Goal: Task Accomplishment & Management: Use online tool/utility

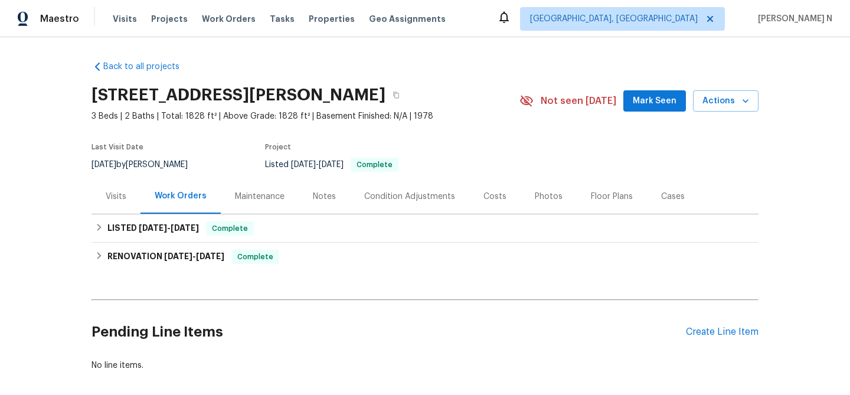
click at [281, 190] on div "Maintenance" at bounding box center [260, 196] width 78 height 35
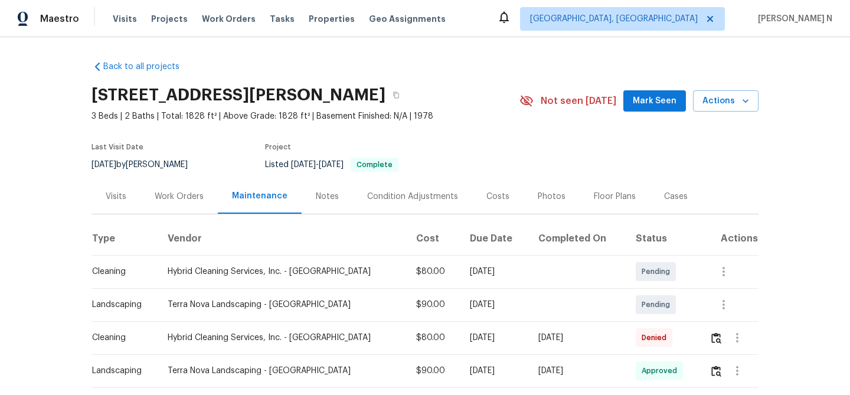
scroll to position [64, 0]
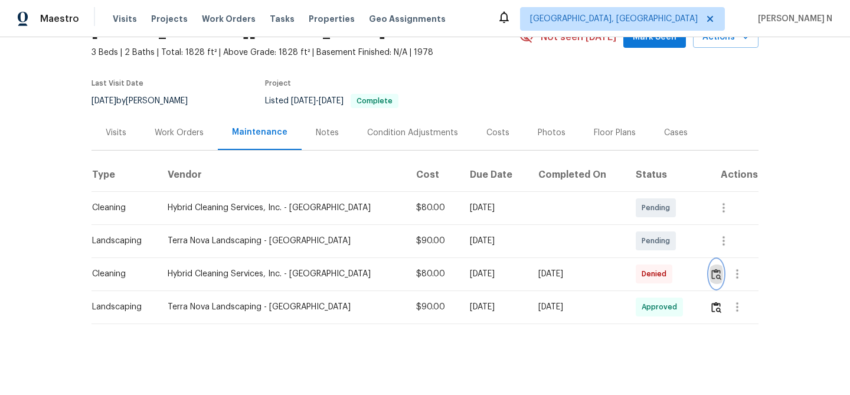
click at [715, 278] on img "button" at bounding box center [717, 274] width 10 height 11
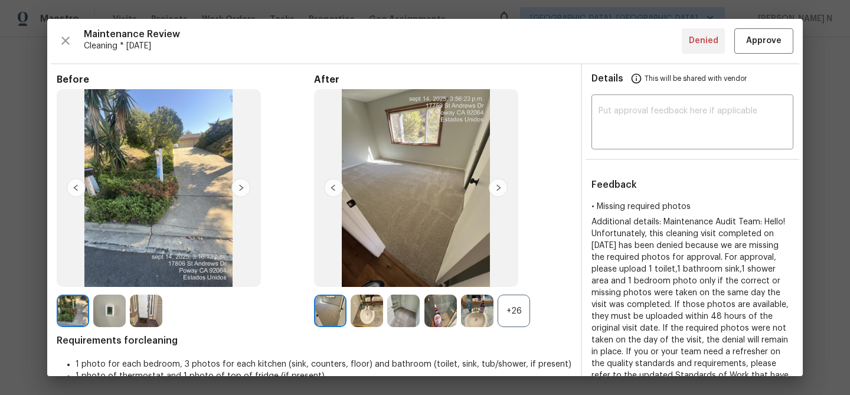
click at [511, 311] on div "+26" at bounding box center [514, 311] width 32 height 32
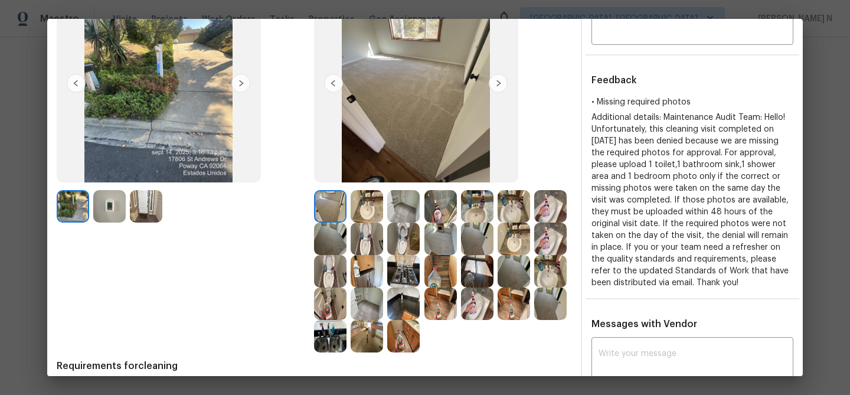
scroll to position [107, 0]
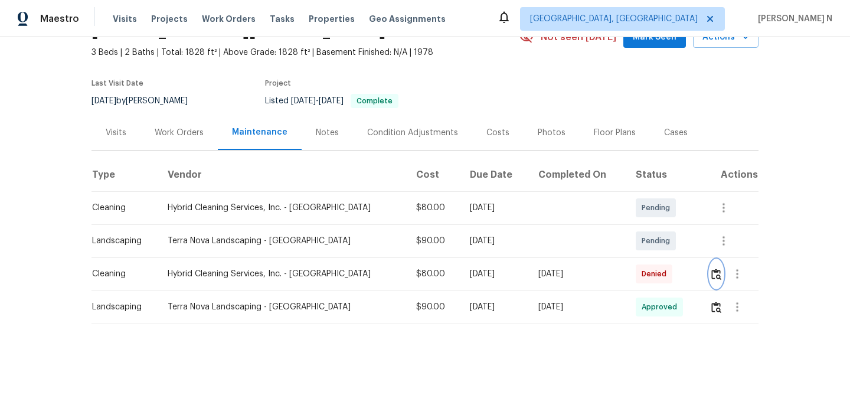
click at [714, 275] on img "button" at bounding box center [717, 274] width 10 height 11
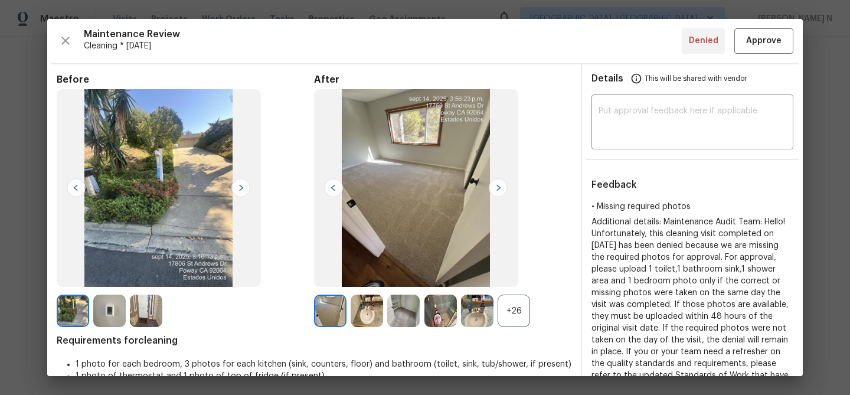
click at [515, 302] on div "+26" at bounding box center [514, 311] width 32 height 32
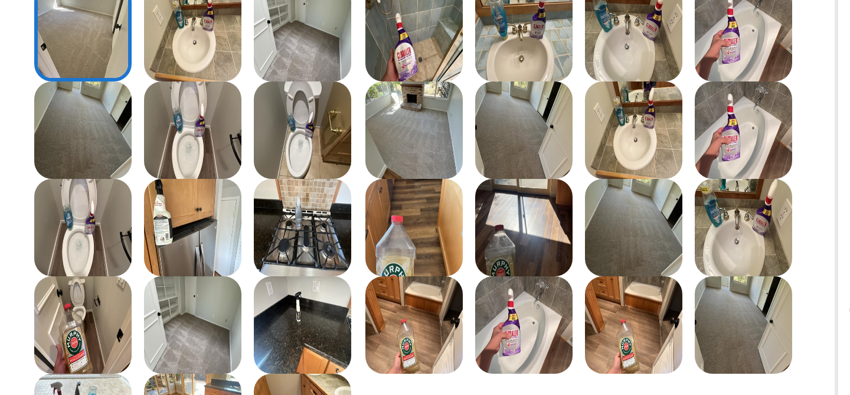
scroll to position [103, 0]
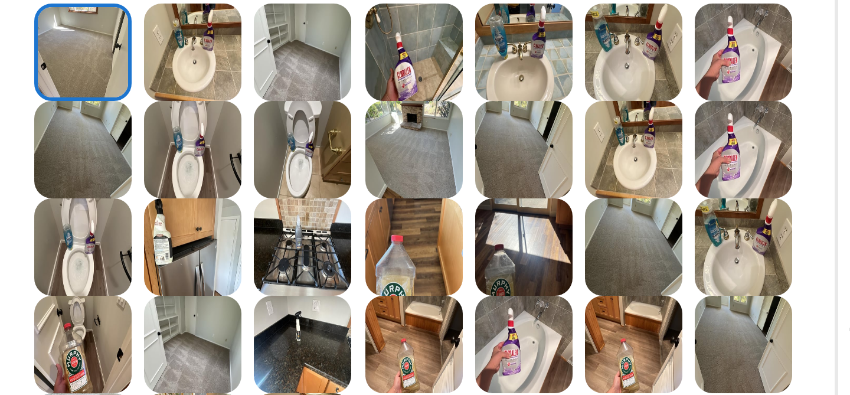
click at [474, 248] on img at bounding box center [477, 240] width 32 height 32
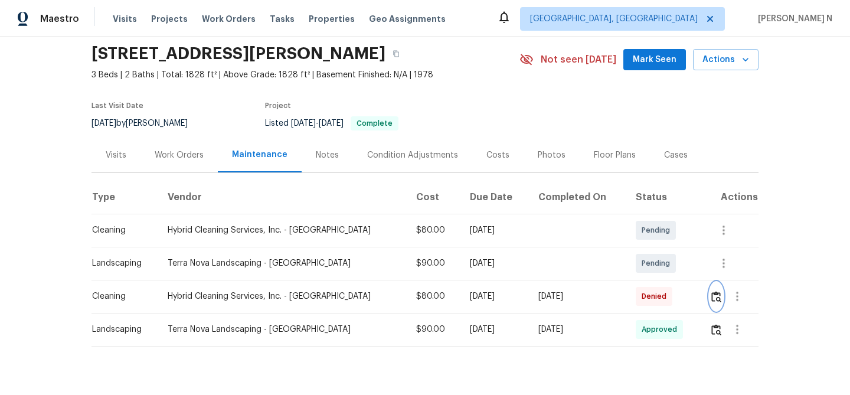
scroll to position [64, 0]
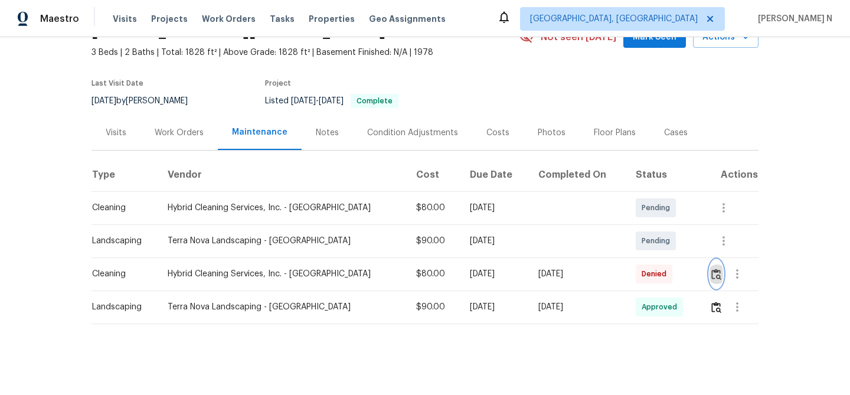
click at [710, 267] on button "button" at bounding box center [717, 274] width 14 height 28
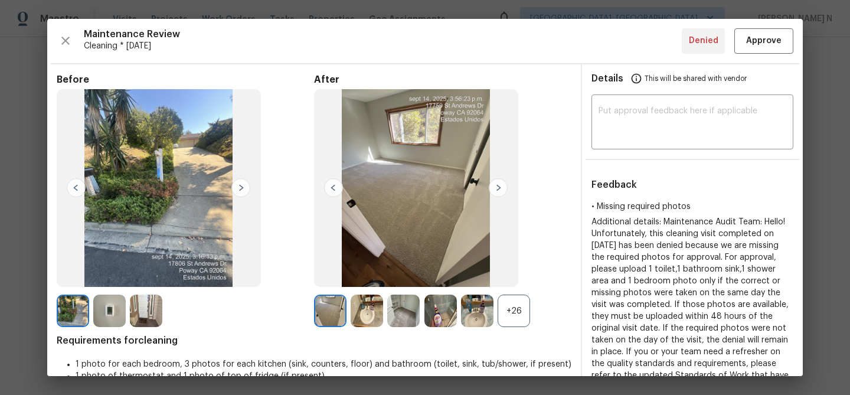
click at [524, 309] on div "+26" at bounding box center [514, 311] width 32 height 32
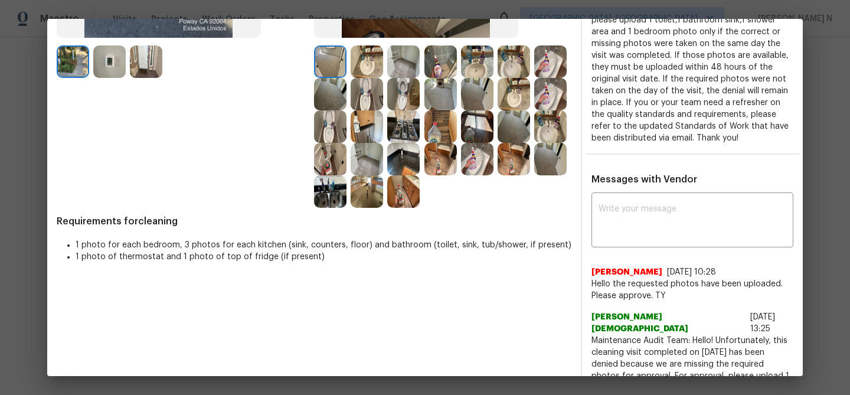
scroll to position [307, 0]
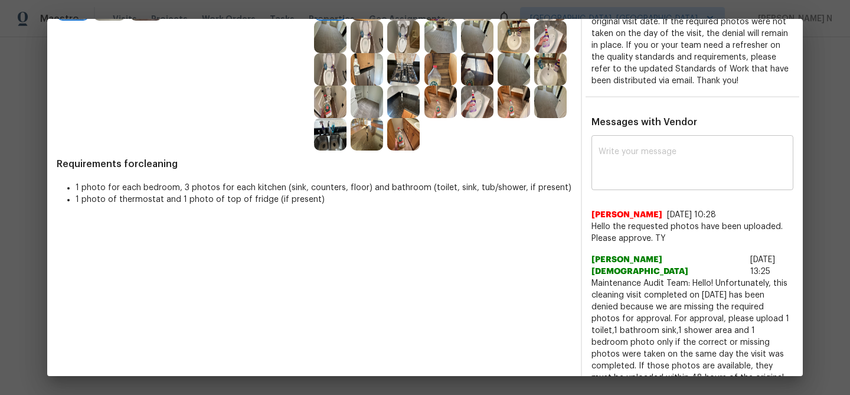
click at [612, 181] on textarea at bounding box center [693, 164] width 188 height 33
paste textarea "Maintenance Audit Team: Hello! Thank you for uploading the photo, after further…"
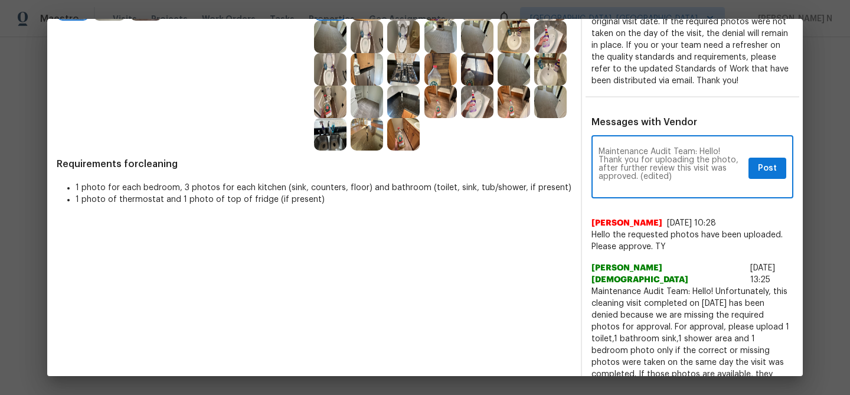
scroll to position [0, 0]
drag, startPoint x: 641, startPoint y: 186, endPoint x: 675, endPoint y: 186, distance: 34.3
click at [675, 186] on textarea "Maintenance Audit Team: Hello! Thank you for uploading the photo, after further…" at bounding box center [671, 168] width 145 height 41
type textarea "Maintenance Audit Team: Hello! Thank you for uploading the photo, after further…"
click at [761, 180] on button "Post" at bounding box center [768, 169] width 38 height 22
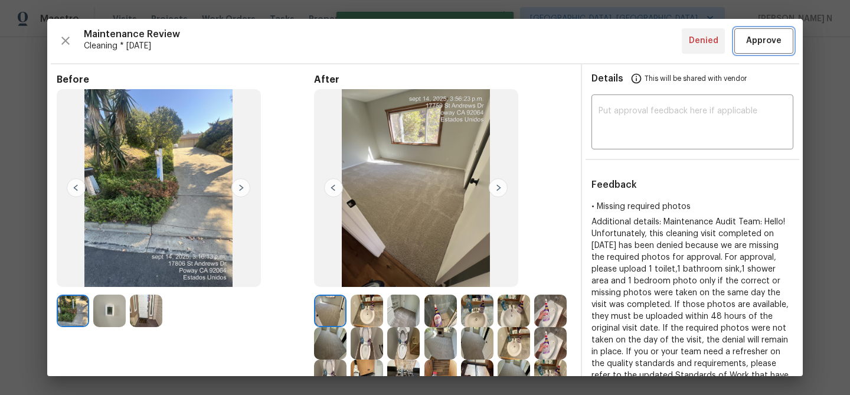
click at [755, 45] on span "Approve" at bounding box center [763, 41] width 35 height 15
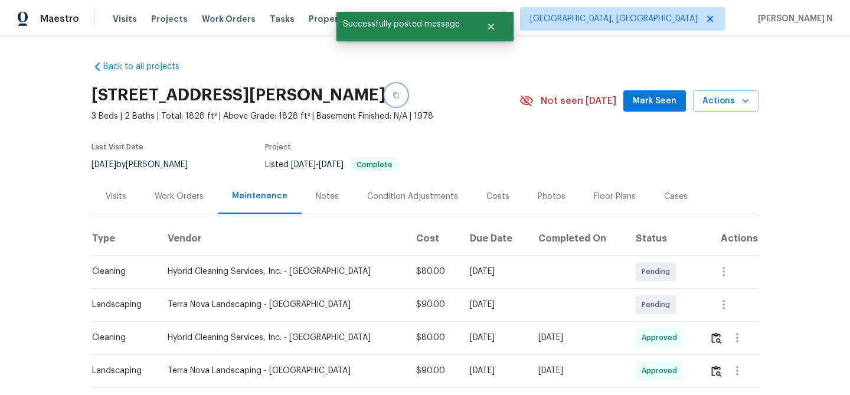
click at [400, 95] on icon "button" at bounding box center [396, 95] width 7 height 7
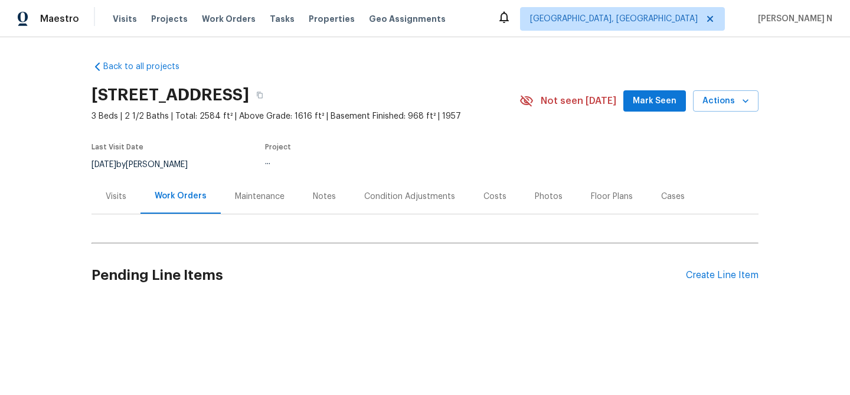
click at [267, 200] on div "Maintenance" at bounding box center [260, 197] width 50 height 12
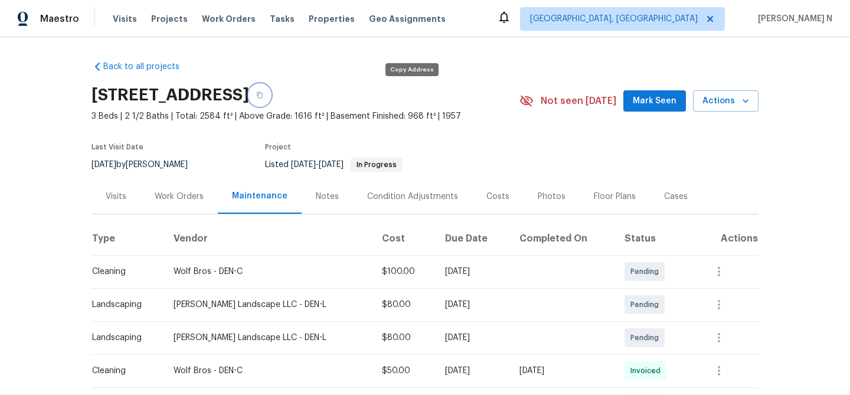
click at [263, 92] on icon "button" at bounding box center [259, 95] width 7 height 7
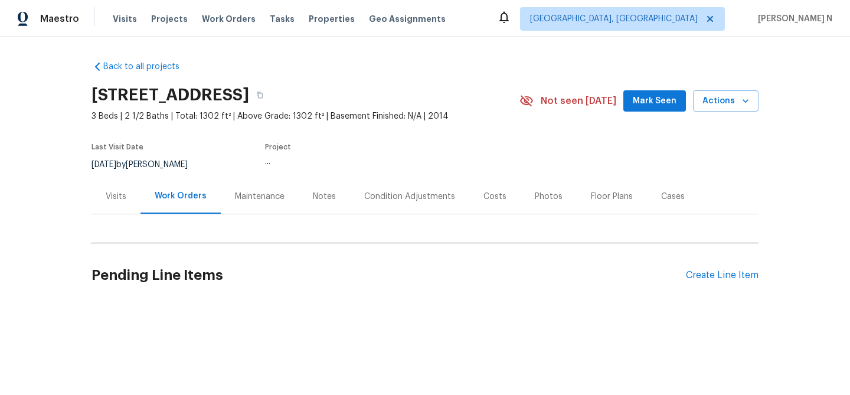
click at [265, 200] on div "Maintenance" at bounding box center [260, 197] width 50 height 12
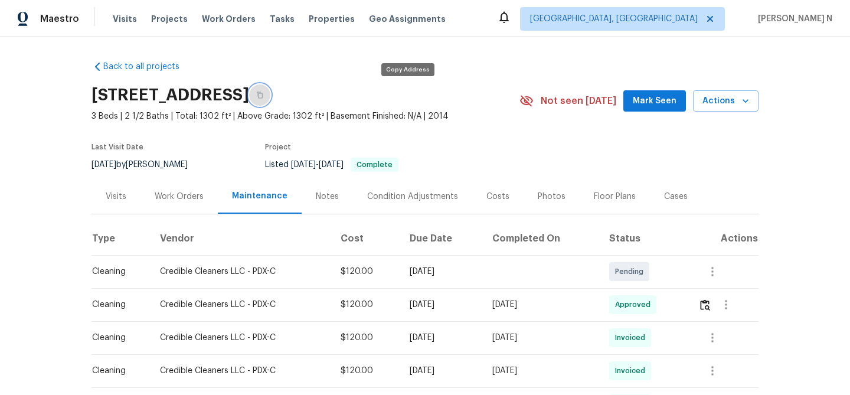
click at [263, 94] on icon "button" at bounding box center [259, 95] width 7 height 7
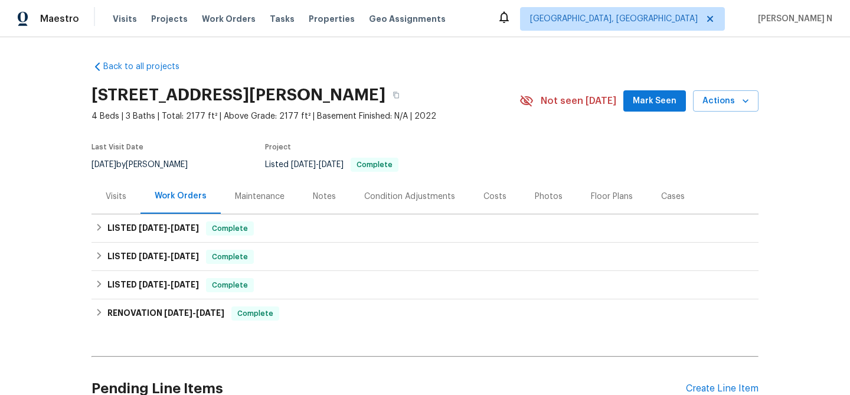
click at [276, 201] on div "Maintenance" at bounding box center [260, 197] width 50 height 12
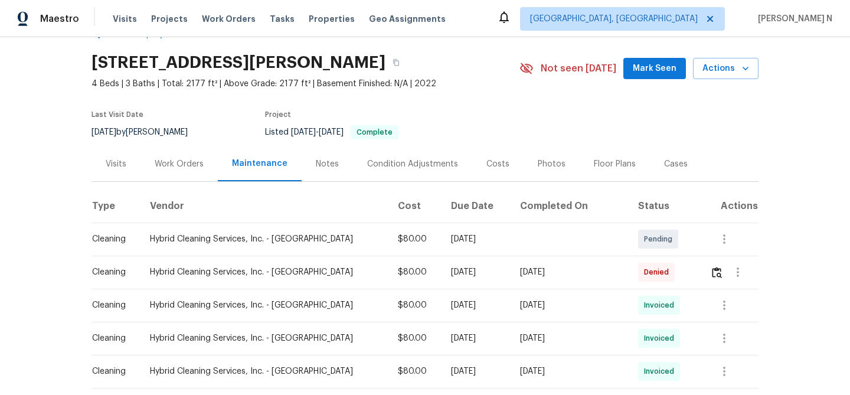
scroll to position [56, 0]
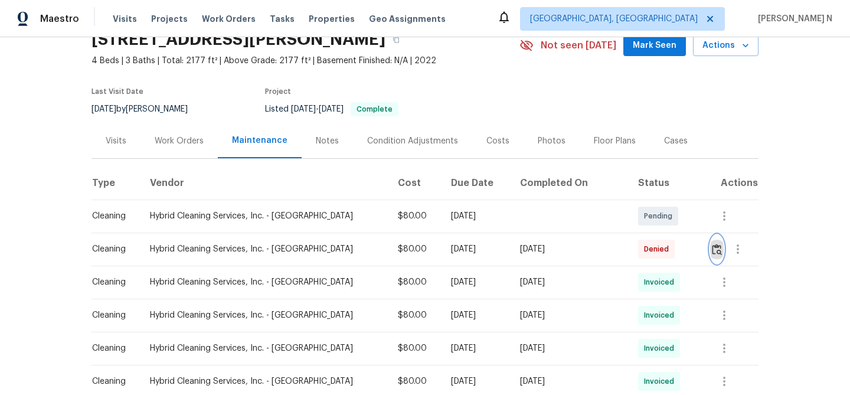
click at [712, 244] on img "button" at bounding box center [717, 249] width 10 height 11
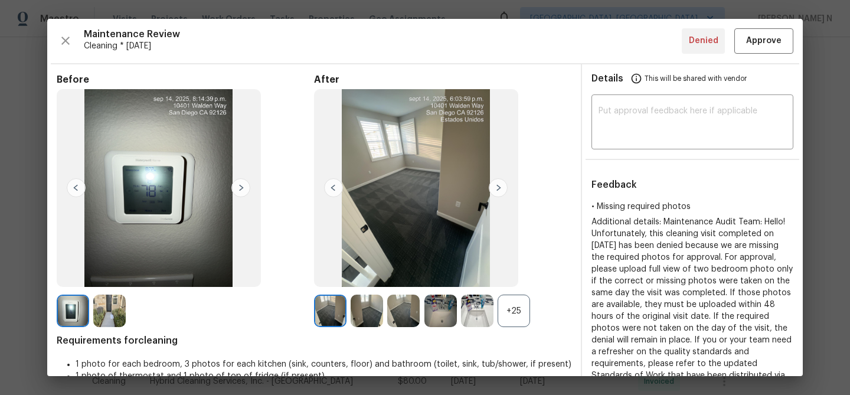
click at [511, 315] on div "+25" at bounding box center [514, 311] width 32 height 32
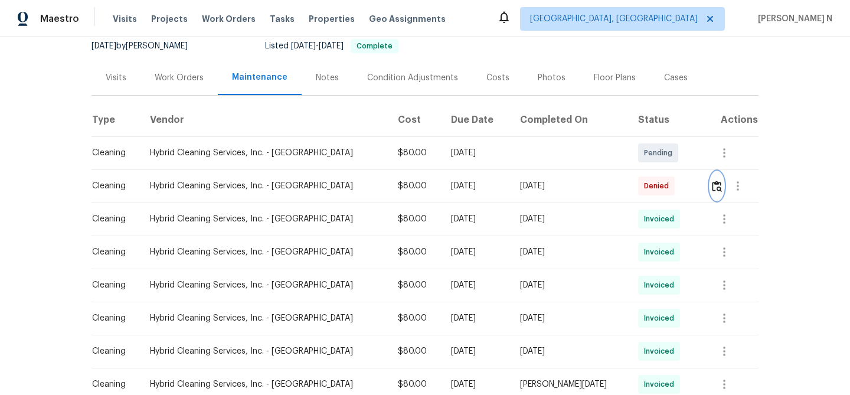
scroll to position [135, 0]
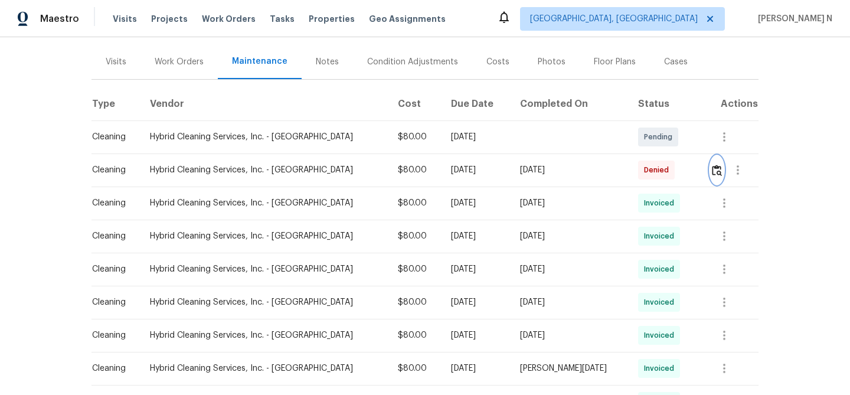
click at [715, 166] on img "button" at bounding box center [717, 170] width 10 height 11
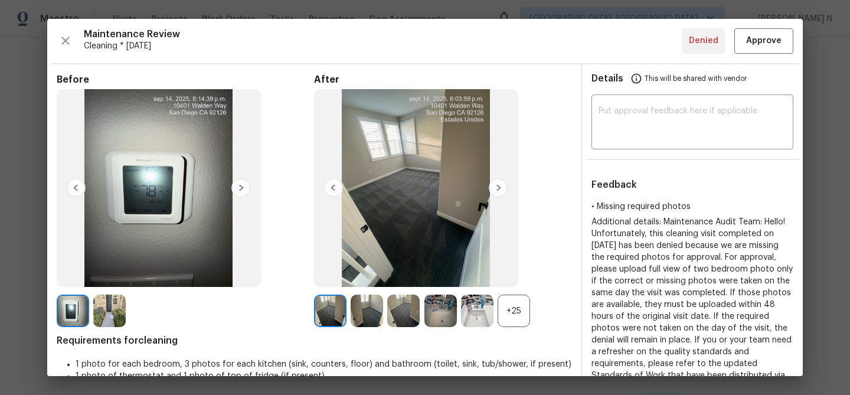
click at [512, 305] on div "+25" at bounding box center [514, 311] width 32 height 32
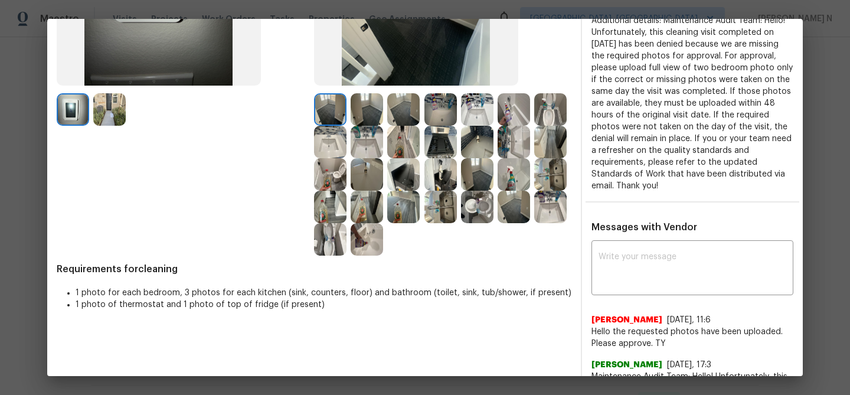
scroll to position [267, 0]
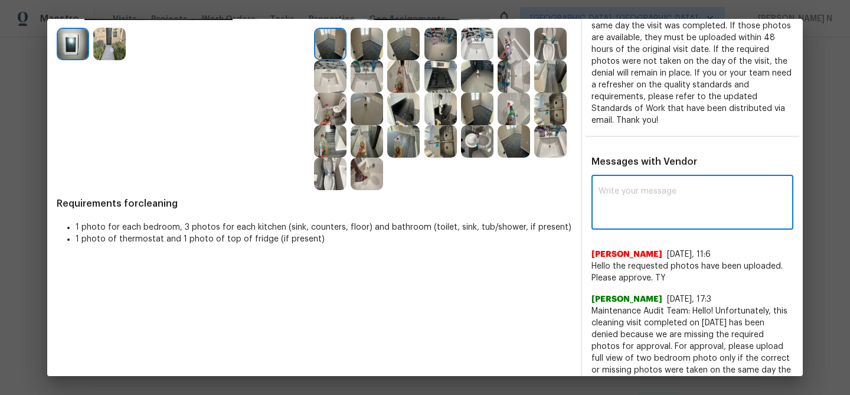
click at [657, 202] on textarea at bounding box center [693, 203] width 188 height 33
paste textarea "Maintenance Audit Team: Hello! Thank you for uploading the photo, after further…"
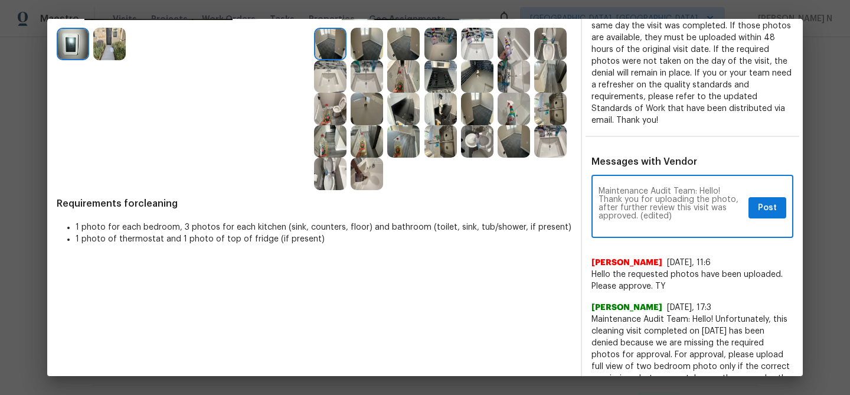
scroll to position [0, 0]
drag, startPoint x: 641, startPoint y: 216, endPoint x: 682, endPoint y: 216, distance: 41.3
click at [682, 216] on textarea "Maintenance Audit Team: Hello! Thank you for uploading the photo, after further…" at bounding box center [671, 207] width 145 height 41
type textarea "Maintenance Audit Team: Hello! Thank you for uploading the photo, after further…"
click at [762, 207] on span "Post" at bounding box center [767, 208] width 19 height 15
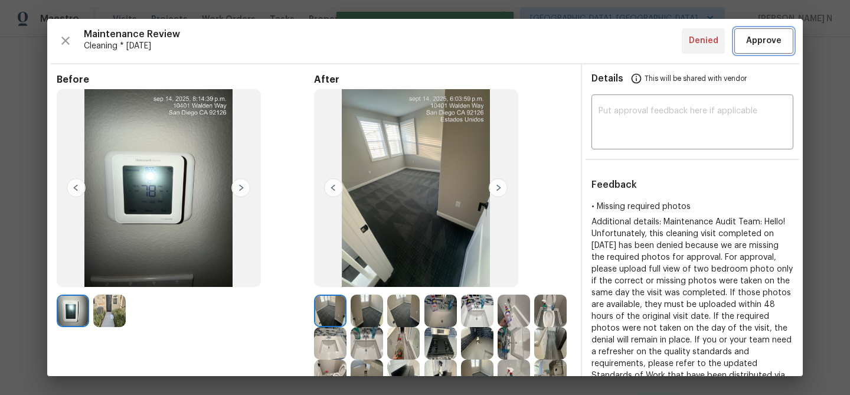
click at [763, 35] on span "Approve" at bounding box center [763, 41] width 35 height 15
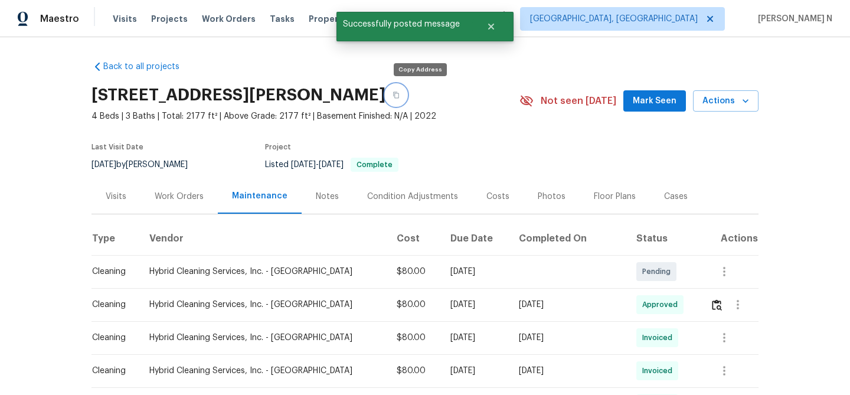
click at [400, 93] on icon "button" at bounding box center [396, 95] width 7 height 7
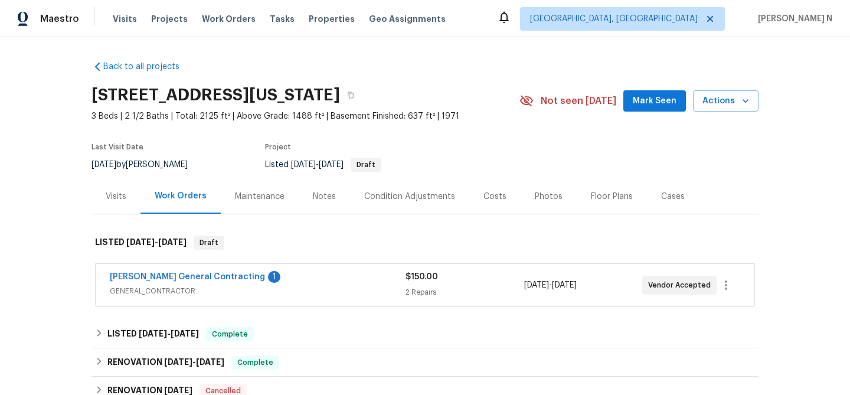
click at [267, 194] on div "Maintenance" at bounding box center [260, 197] width 50 height 12
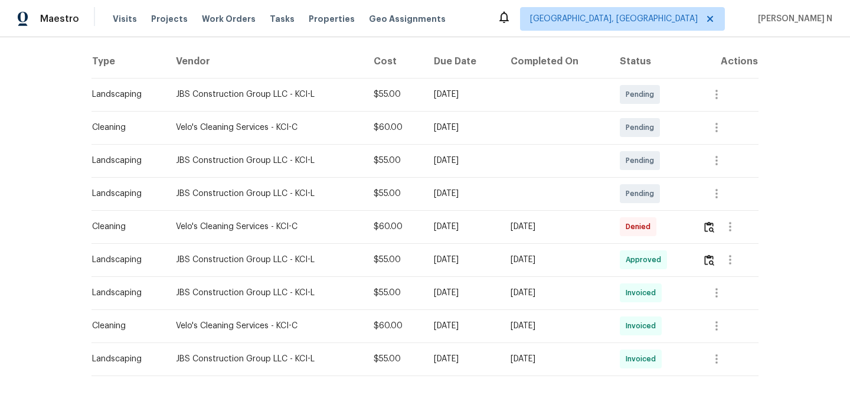
scroll to position [195, 0]
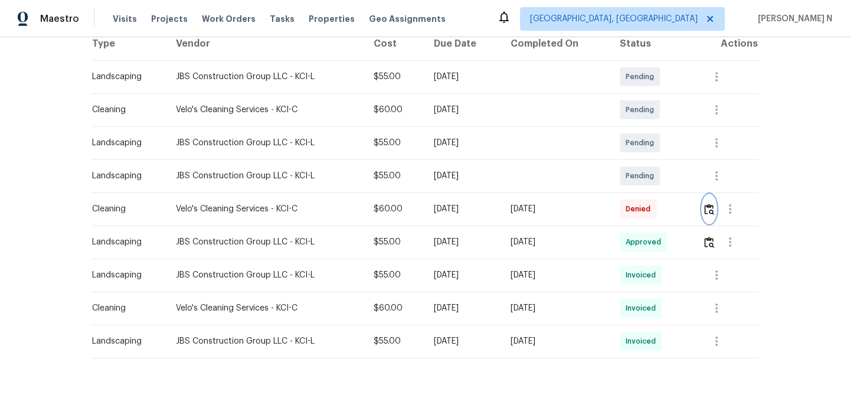
click at [715, 207] on img "button" at bounding box center [710, 209] width 10 height 11
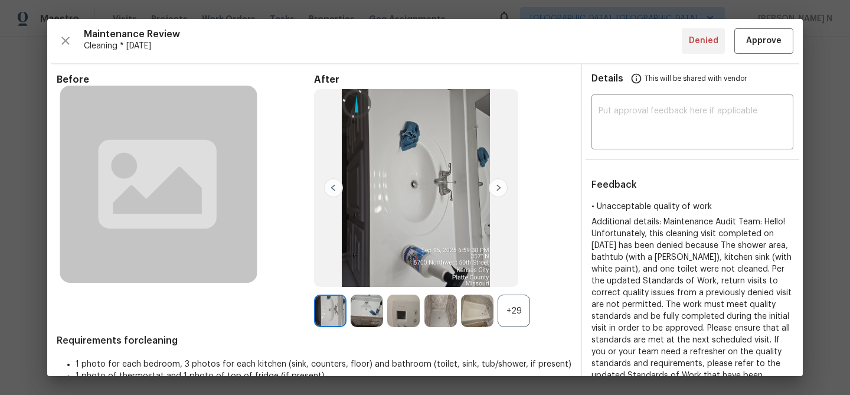
click at [513, 310] on div "+29" at bounding box center [514, 311] width 32 height 32
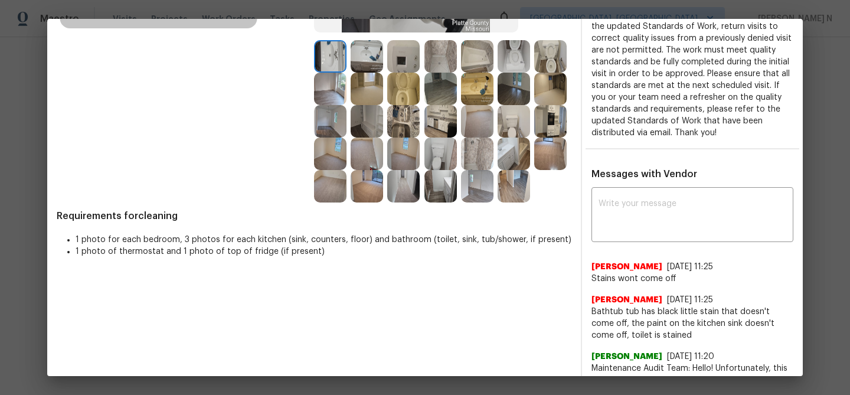
scroll to position [135, 0]
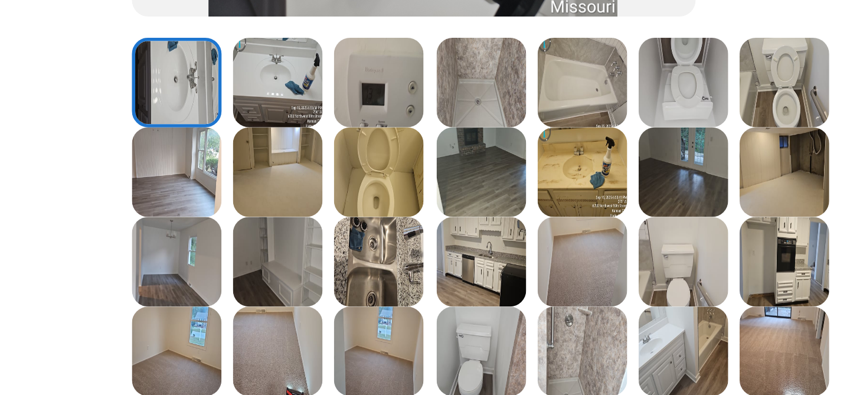
click at [550, 181] on img at bounding box center [550, 175] width 32 height 32
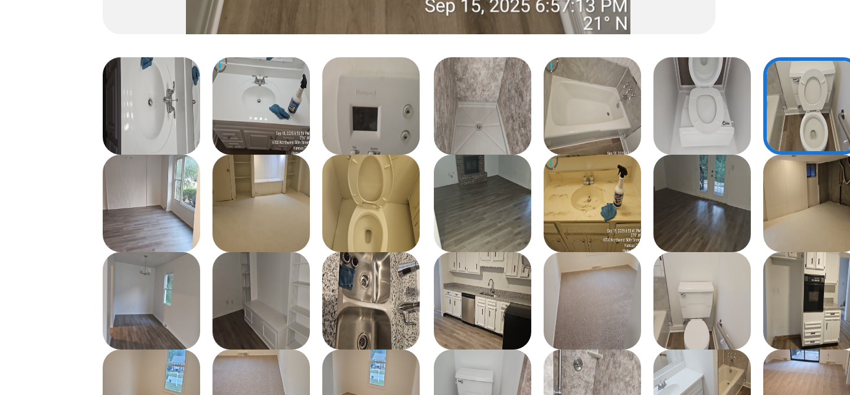
scroll to position [118, 0]
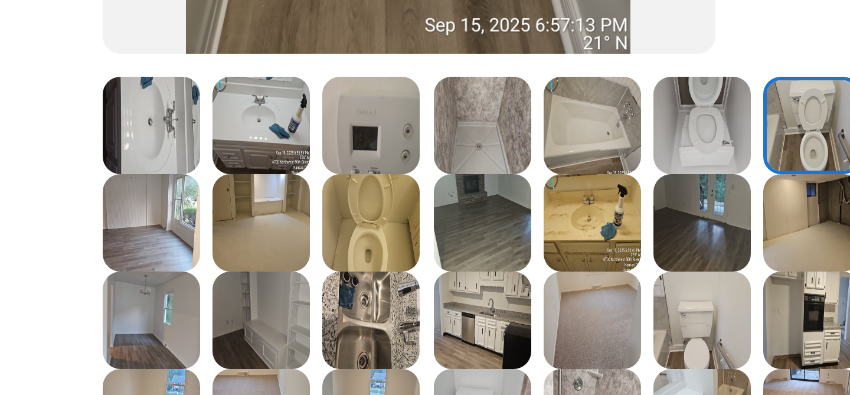
click at [409, 236] on img at bounding box center [403, 226] width 32 height 32
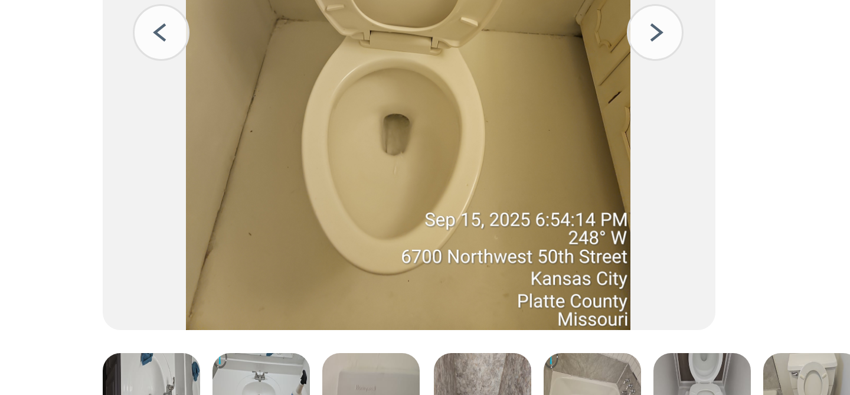
scroll to position [13, 0]
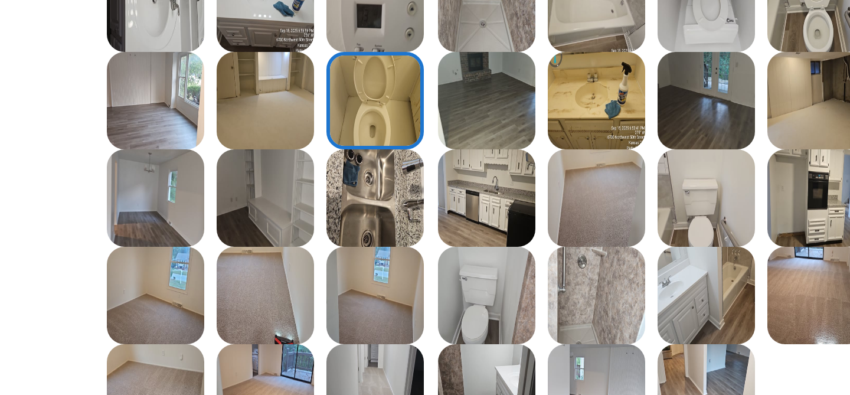
click at [409, 220] on img at bounding box center [403, 217] width 32 height 32
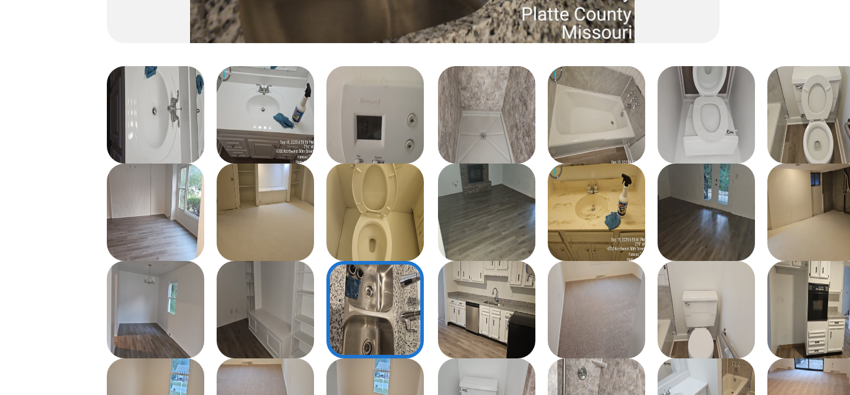
scroll to position [115, 0]
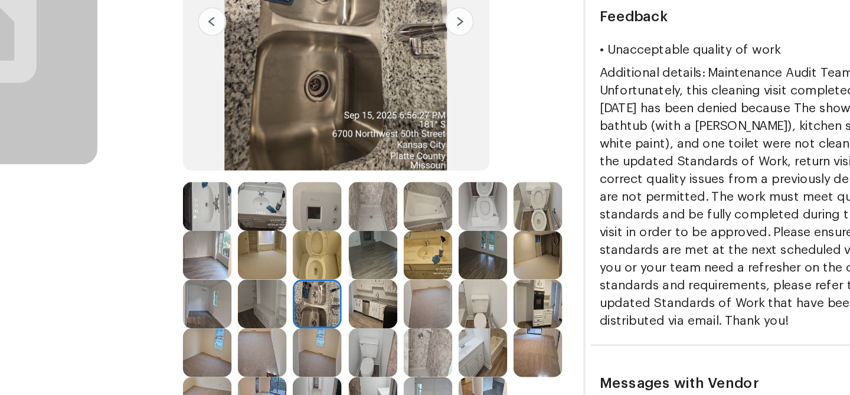
click at [487, 198] on img at bounding box center [477, 196] width 32 height 32
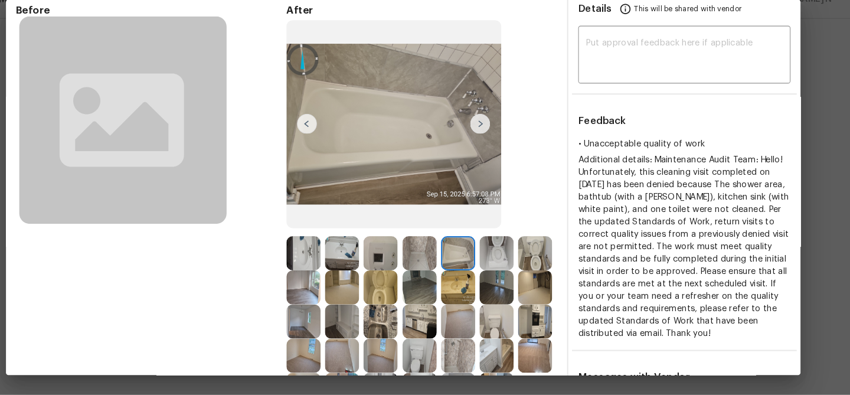
scroll to position [0, 0]
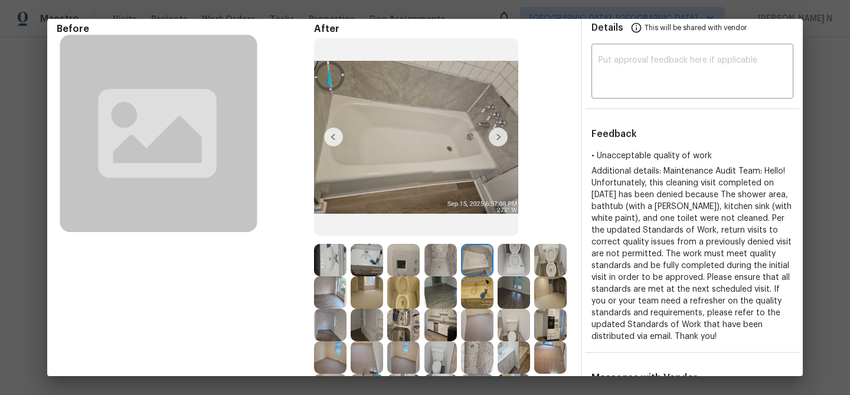
click at [441, 259] on img at bounding box center [441, 260] width 32 height 32
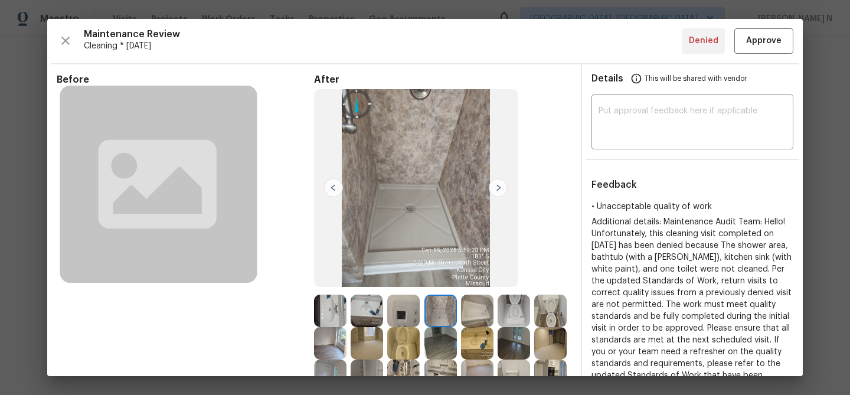
click at [487, 312] on img at bounding box center [477, 311] width 32 height 32
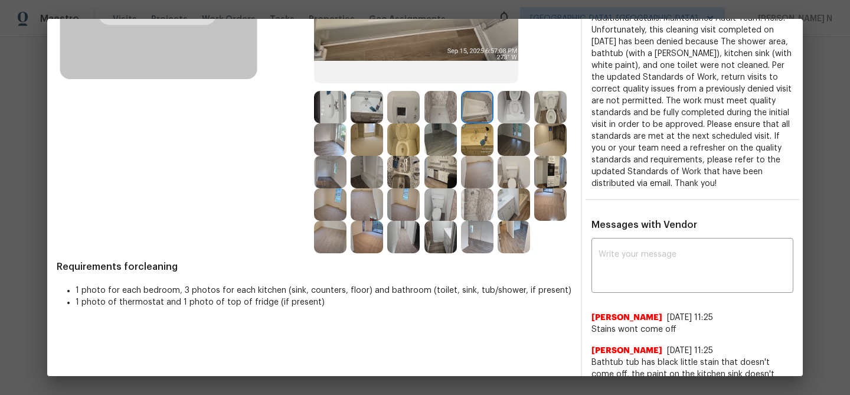
scroll to position [312, 0]
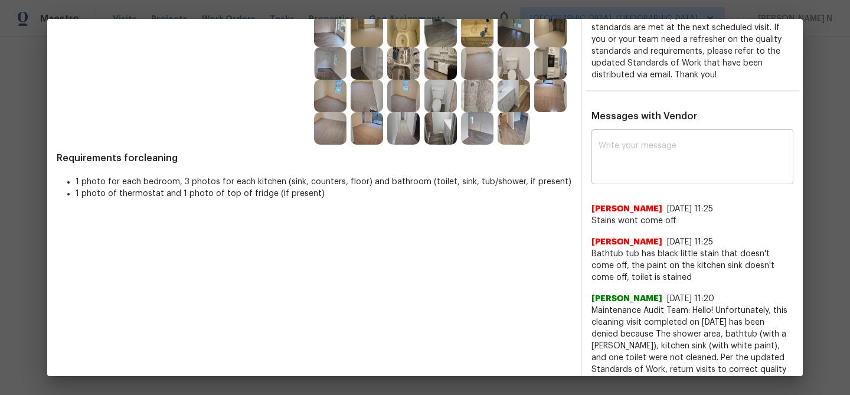
click at [632, 180] on div "x ​" at bounding box center [693, 158] width 202 height 52
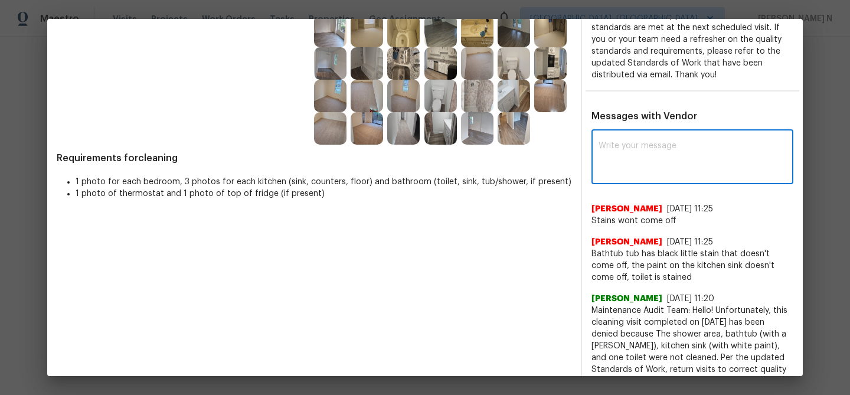
paste textarea "Maintenance Audit Team: Hello! Thank you for the feedback after further review …"
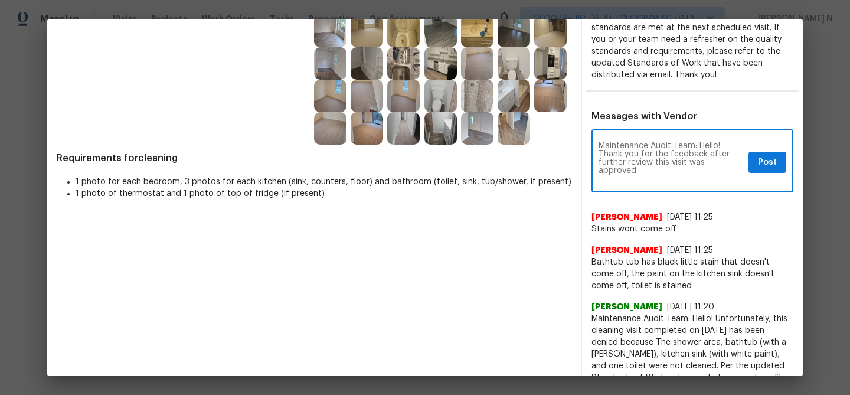
scroll to position [0, 0]
type textarea "Maintenance Audit Team: Hello! Thank you for the feedback after further review …"
click at [763, 154] on button "Post" at bounding box center [768, 163] width 38 height 22
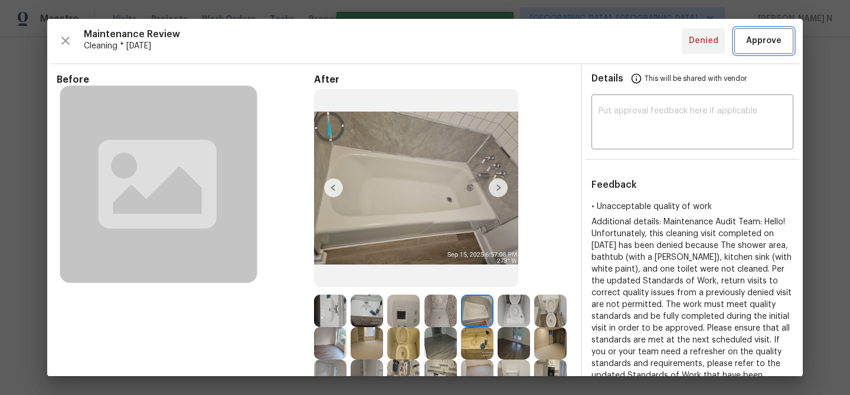
click at [755, 46] on span "Approve" at bounding box center [763, 41] width 35 height 15
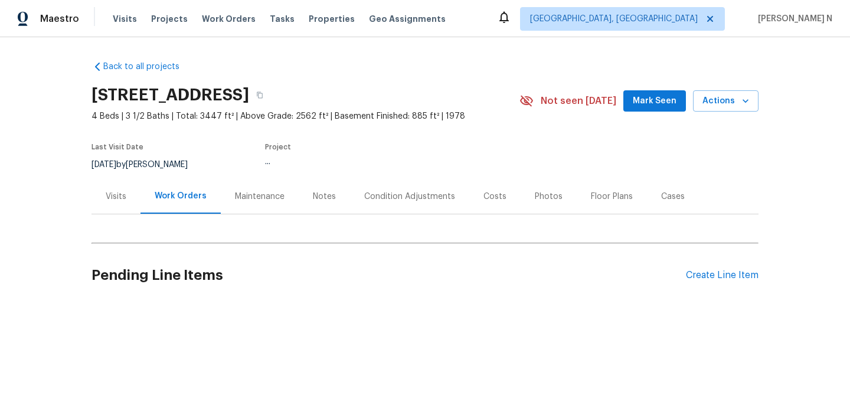
click at [243, 185] on div "Maintenance" at bounding box center [260, 196] width 78 height 35
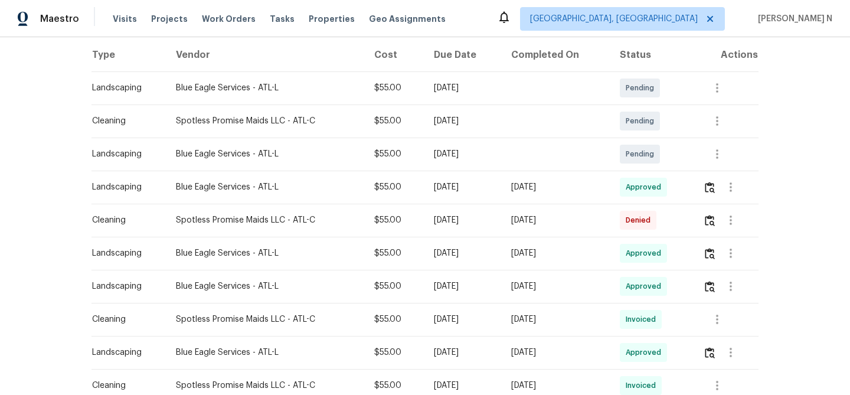
scroll to position [219, 0]
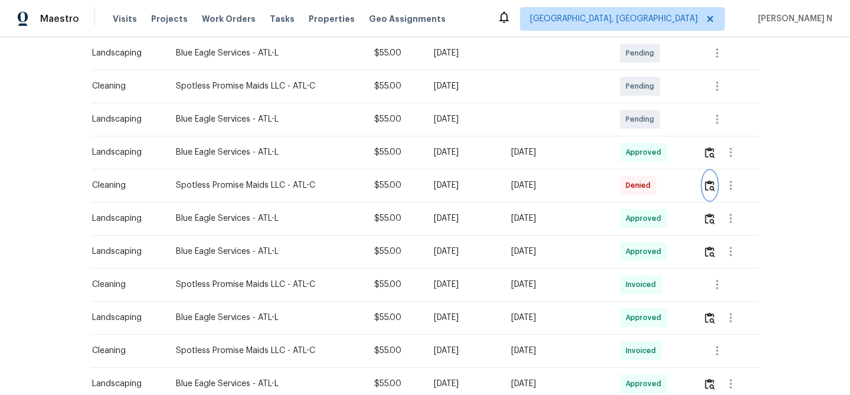
click at [713, 196] on button "button" at bounding box center [710, 185] width 14 height 28
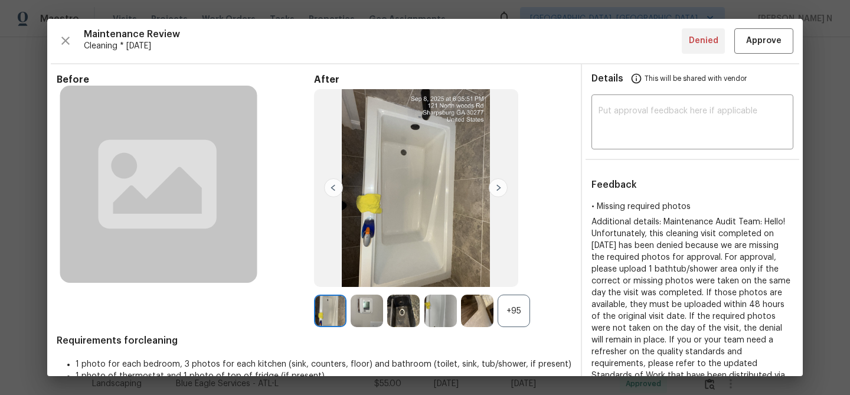
click at [517, 314] on div "+95" at bounding box center [514, 311] width 32 height 32
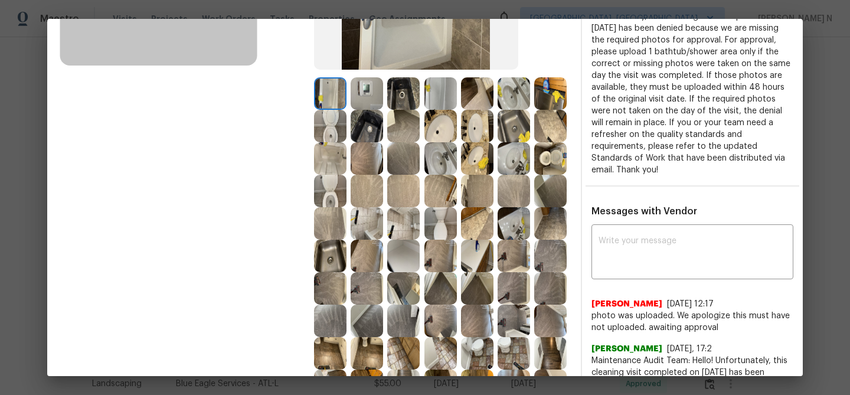
scroll to position [268, 0]
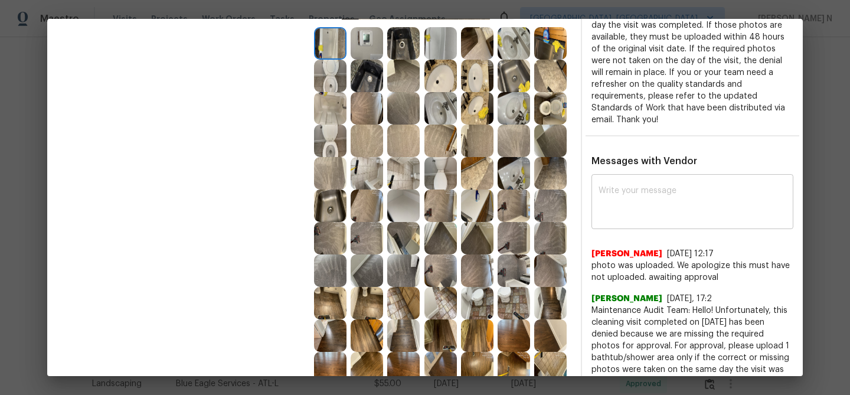
click at [667, 192] on textarea at bounding box center [693, 203] width 188 height 33
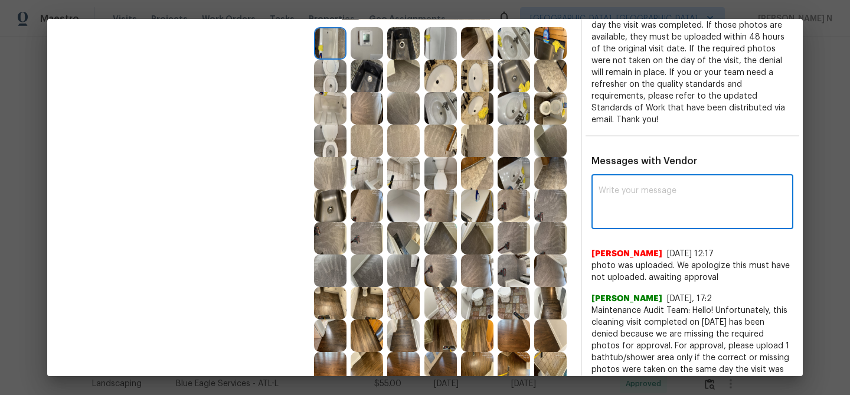
paste textarea "Maintenance Audit Team: Hello! Thank you for uploading the photo, after further…"
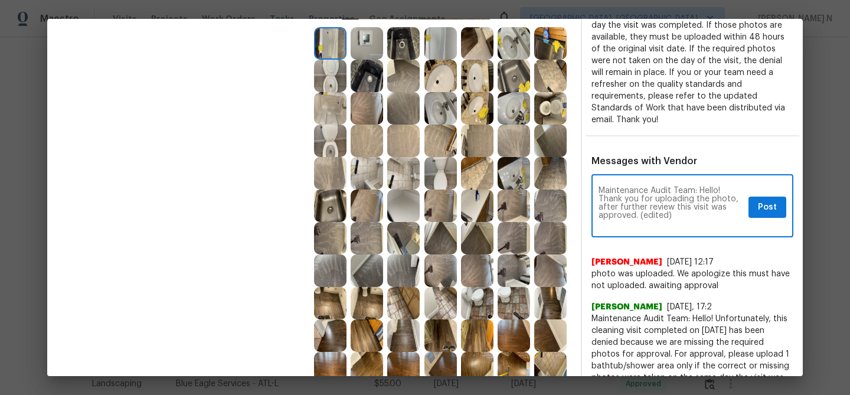
scroll to position [0, 0]
drag, startPoint x: 641, startPoint y: 214, endPoint x: 675, endPoint y: 214, distance: 34.3
click at [675, 214] on textarea "Maintenance Audit Team: Hello! Thank you for uploading the photo, after further…" at bounding box center [671, 207] width 145 height 41
type textarea "Maintenance Audit Team: Hello! Thank you for uploading the photo, after further…"
click at [763, 204] on span "Post" at bounding box center [767, 207] width 19 height 15
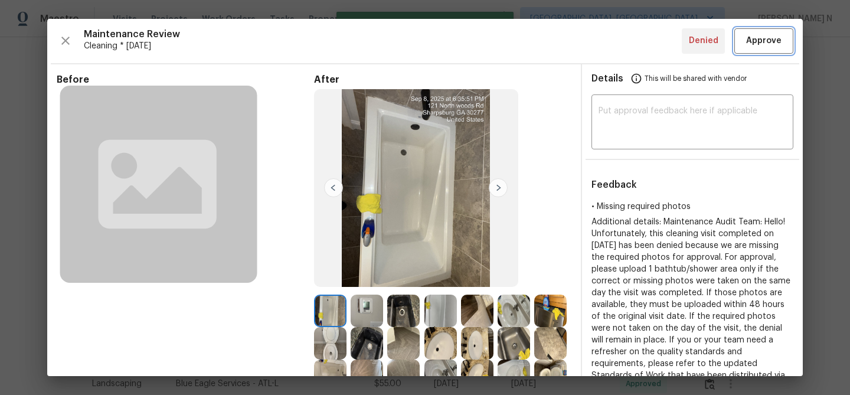
click at [758, 47] on span "Approve" at bounding box center [763, 41] width 35 height 15
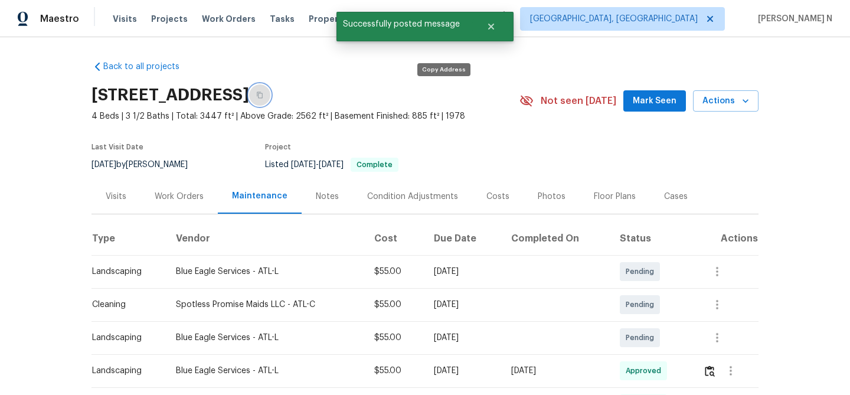
click at [270, 97] on button "button" at bounding box center [259, 94] width 21 height 21
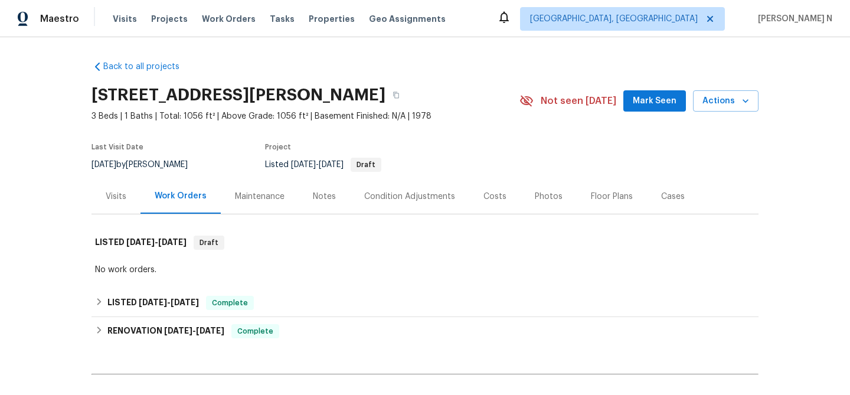
click at [260, 193] on div "Maintenance" at bounding box center [260, 197] width 50 height 12
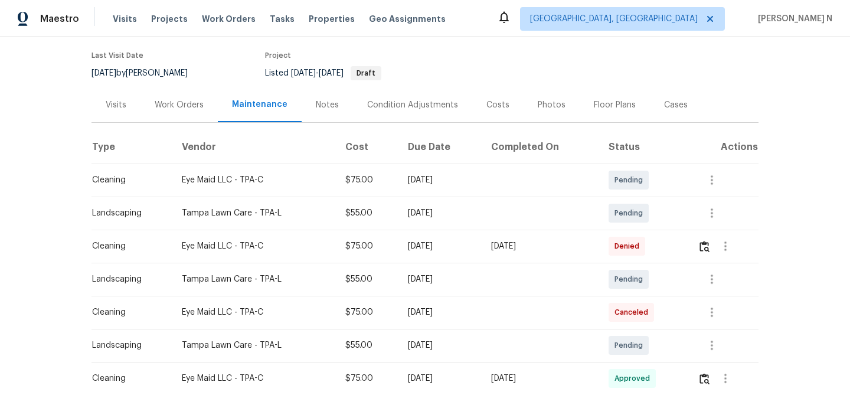
scroll to position [108, 0]
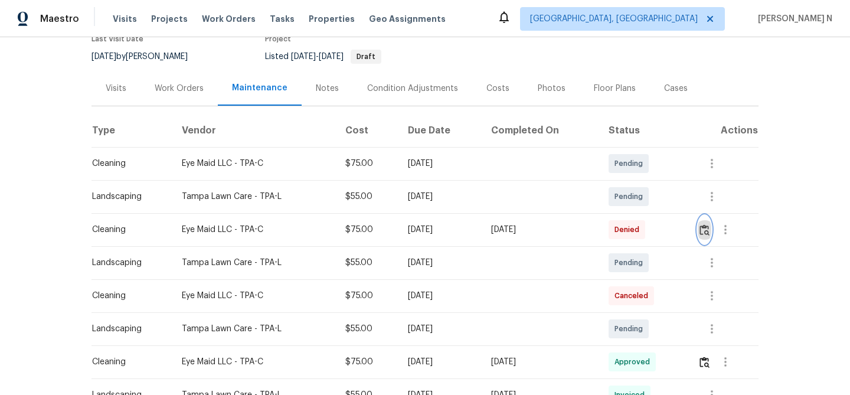
click at [710, 220] on button "button" at bounding box center [705, 230] width 14 height 28
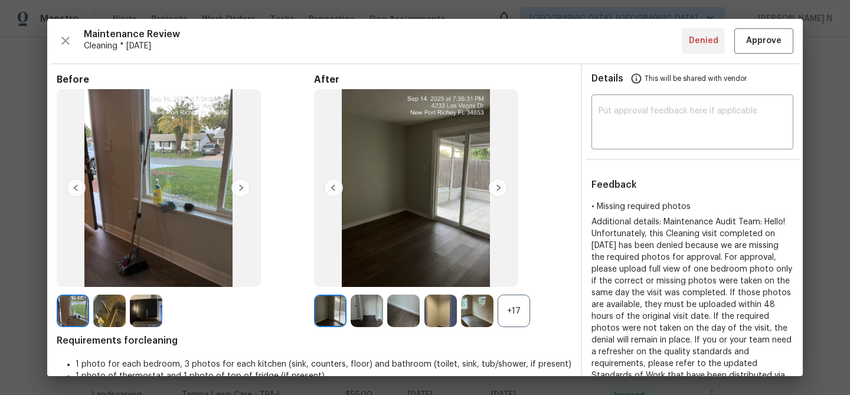
click at [519, 311] on div "+17" at bounding box center [514, 311] width 32 height 32
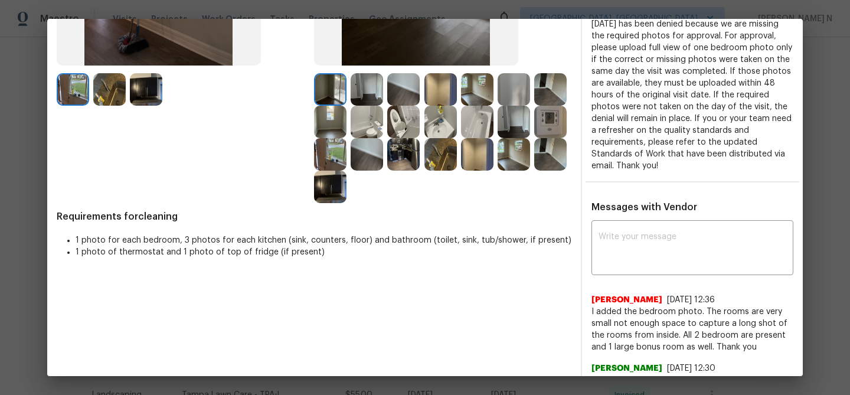
scroll to position [235, 0]
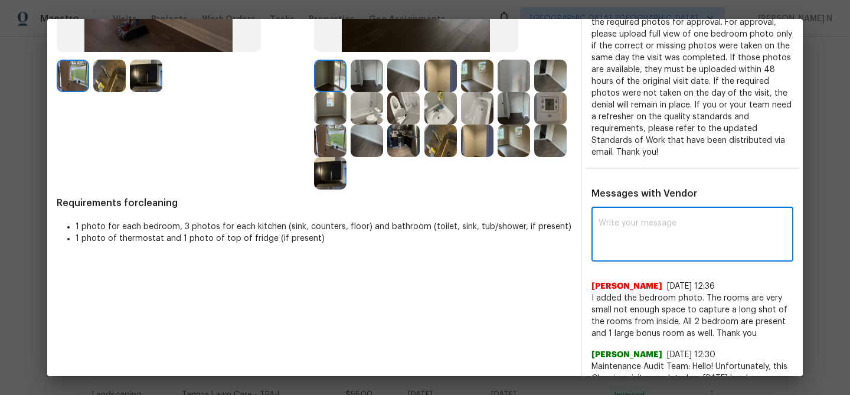
click at [635, 249] on textarea at bounding box center [693, 235] width 188 height 33
paste textarea "Maintenance Audit Team: Hello! Thank you for uploading the photo, after further…"
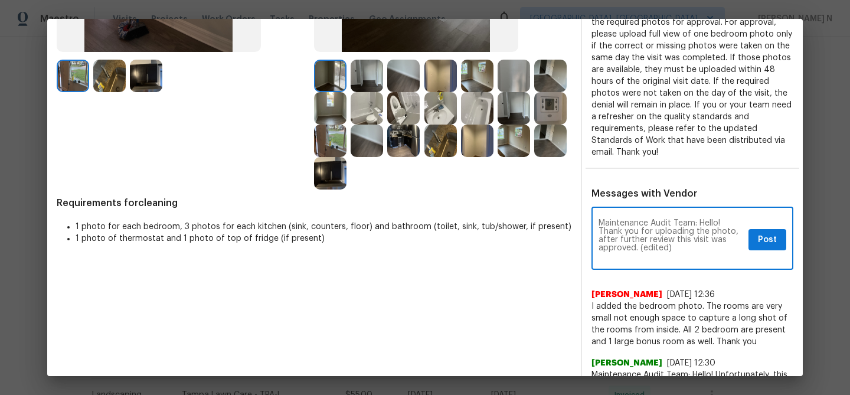
scroll to position [0, 0]
drag, startPoint x: 641, startPoint y: 248, endPoint x: 677, endPoint y: 248, distance: 36.0
click at [677, 248] on textarea "Maintenance Audit Team: Hello! Thank you for uploading the photo, after further…" at bounding box center [671, 239] width 145 height 41
type textarea "Maintenance Audit Team: Hello! Thank you for uploading the photo, after further…"
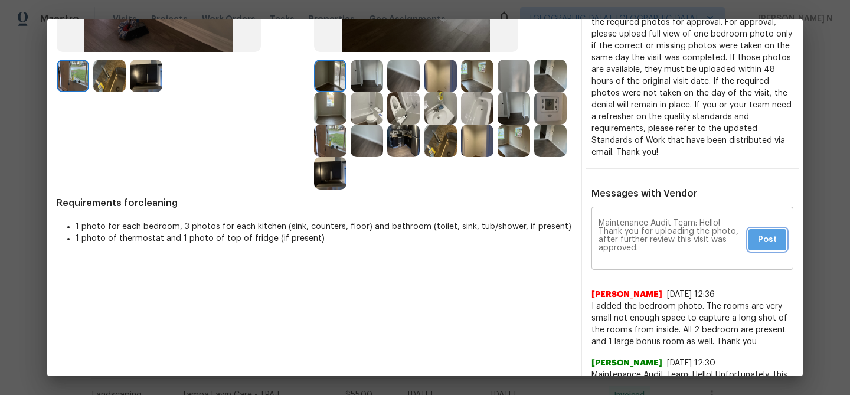
click at [762, 240] on span "Post" at bounding box center [767, 240] width 19 height 15
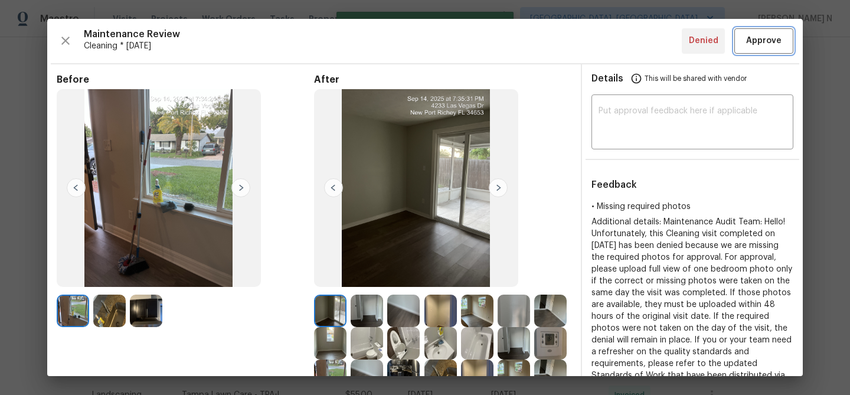
click at [757, 35] on span "Approve" at bounding box center [763, 41] width 35 height 15
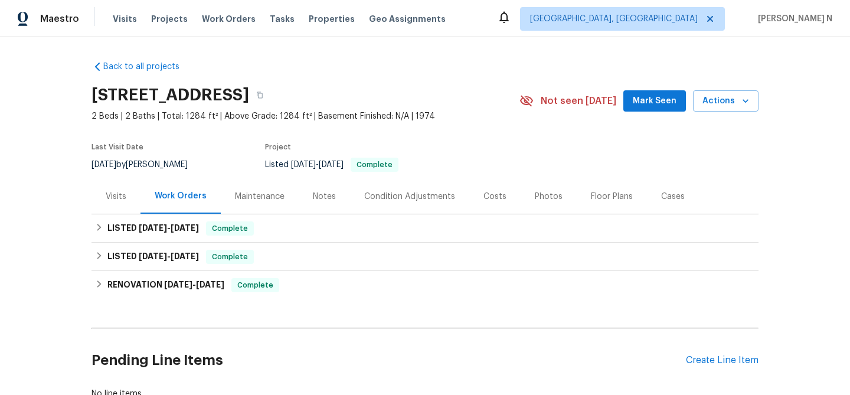
click at [281, 195] on div "Maintenance" at bounding box center [260, 197] width 50 height 12
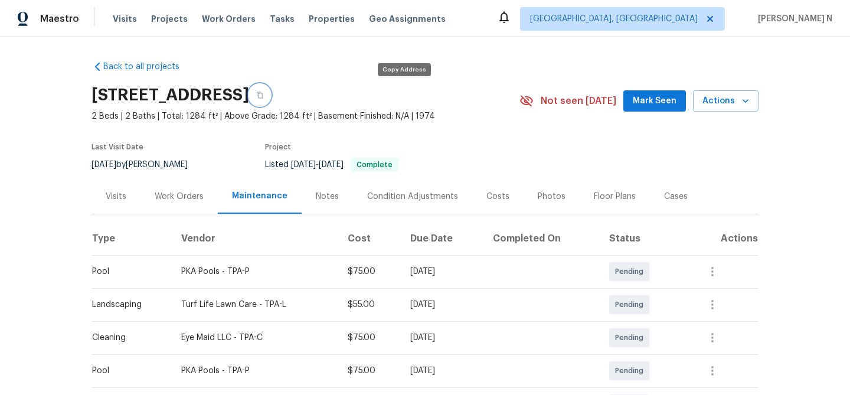
click at [270, 103] on button "button" at bounding box center [259, 94] width 21 height 21
